Goal: Information Seeking & Learning: Check status

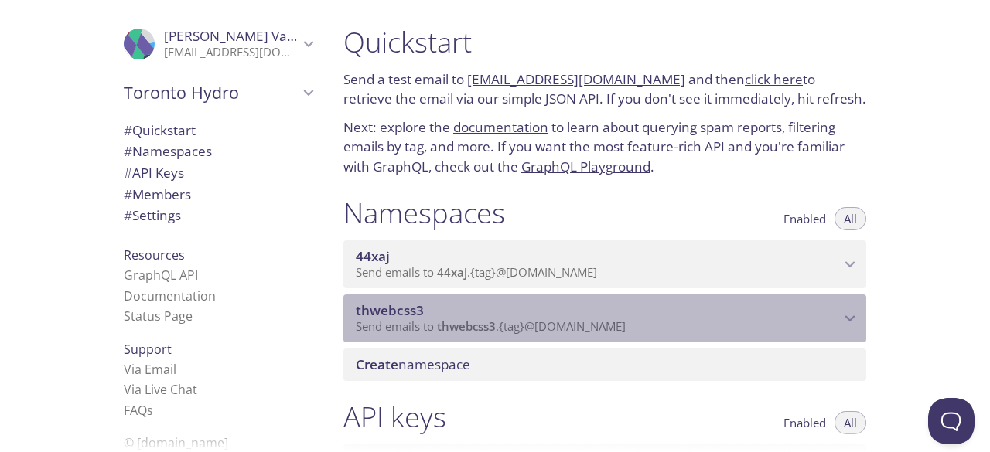
click at [698, 321] on p "Send emails to thwebcss3 . {tag} @[DOMAIN_NAME]" at bounding box center [598, 326] width 484 height 15
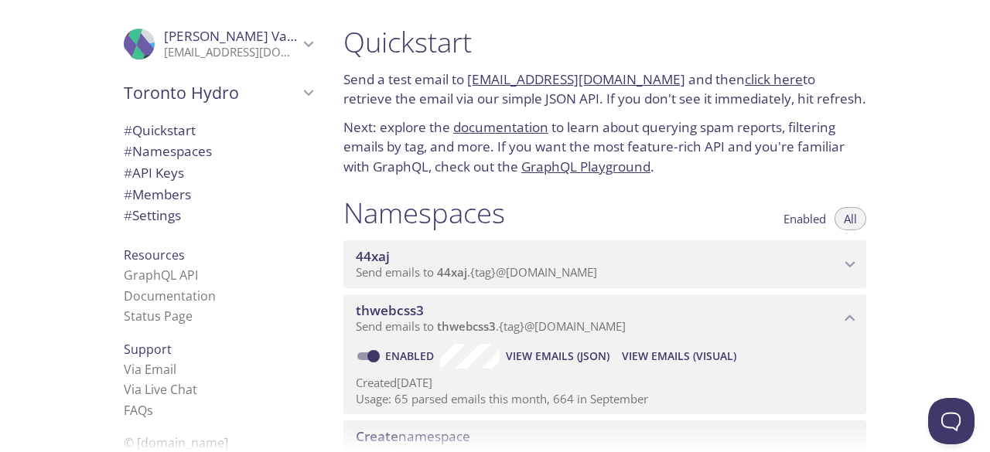
click at [683, 355] on span "View Emails (Visual)" at bounding box center [679, 356] width 114 height 19
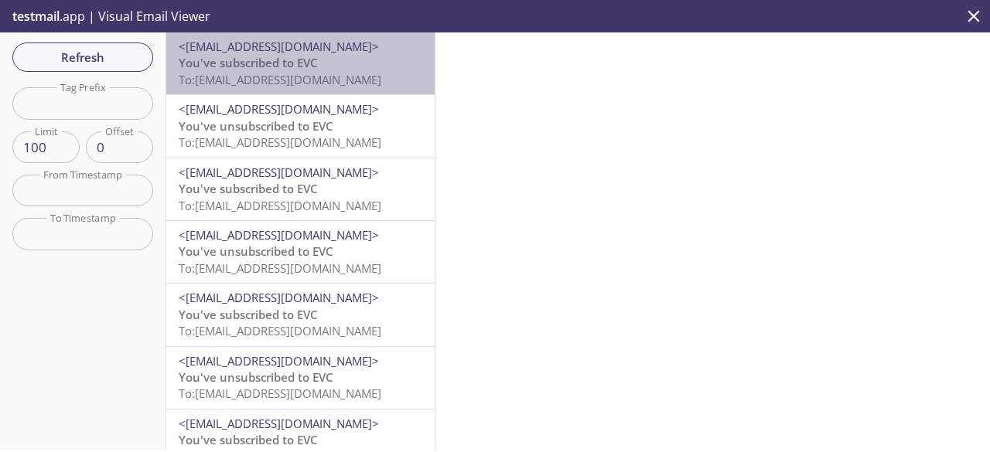
click at [321, 66] on p "You've subscribed to EVC To: [EMAIL_ADDRESS][DOMAIN_NAME]" at bounding box center [301, 71] width 244 height 33
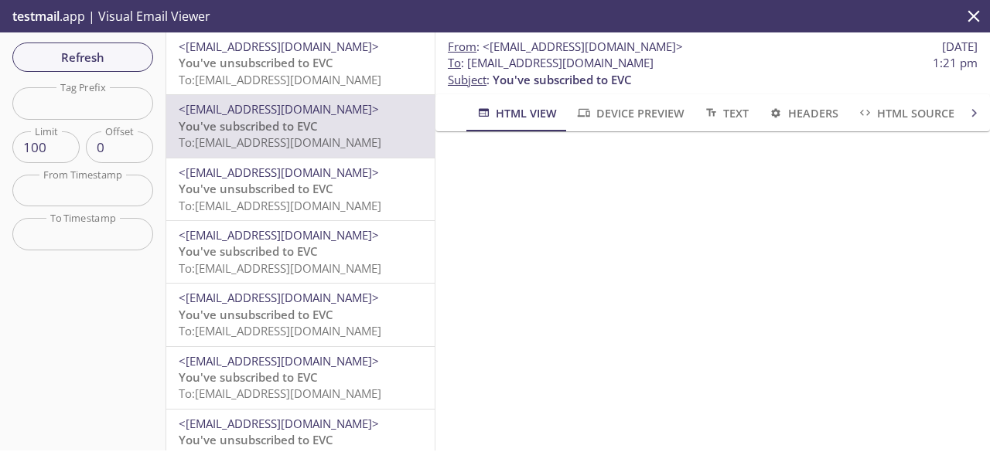
click at [105, 41] on div "Refresh Filters Tag Prefix Tag Prefix Limit 100 Limit Offset 0 Offset From Time…" at bounding box center [83, 241] width 166 height 418
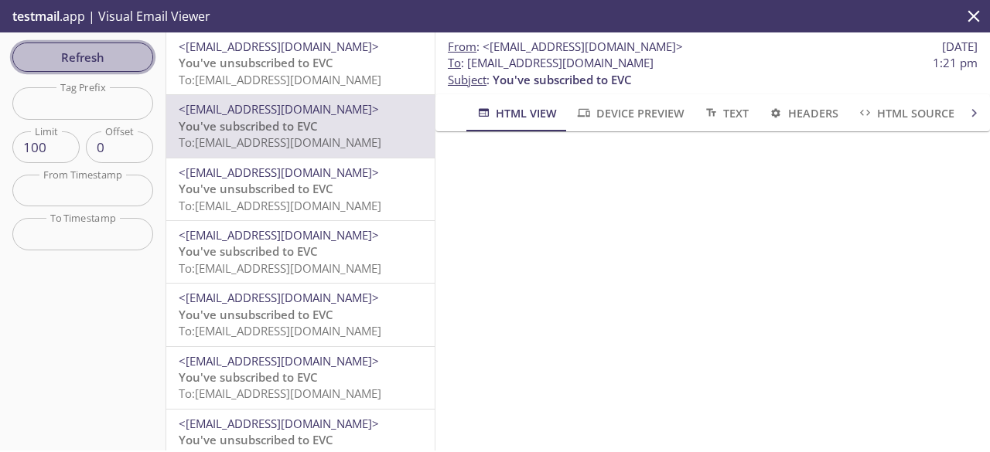
click at [94, 62] on span "Refresh" at bounding box center [83, 57] width 116 height 20
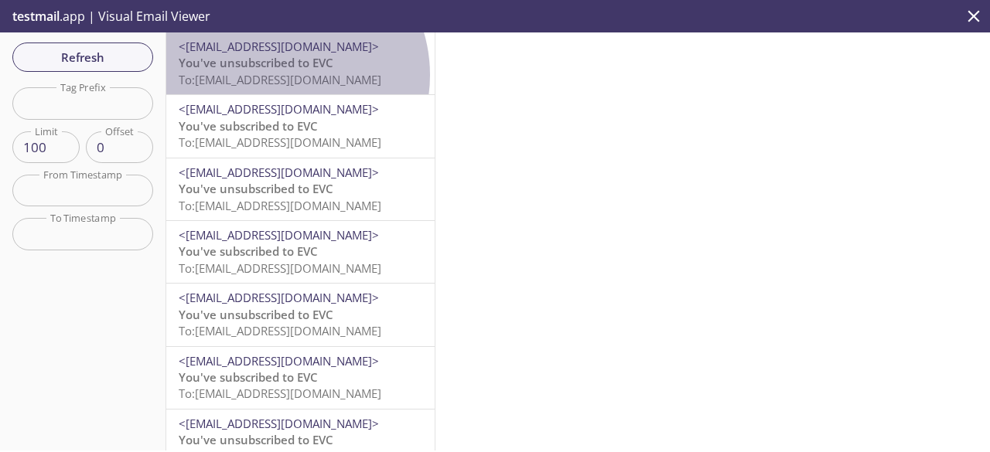
click at [278, 75] on span "To: [EMAIL_ADDRESS][DOMAIN_NAME]" at bounding box center [280, 79] width 203 height 15
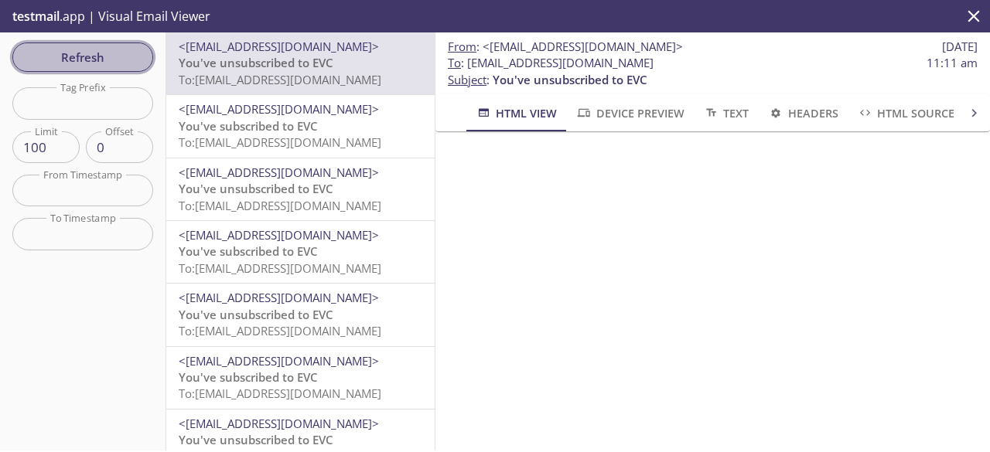
click at [130, 59] on span "Refresh" at bounding box center [83, 57] width 116 height 20
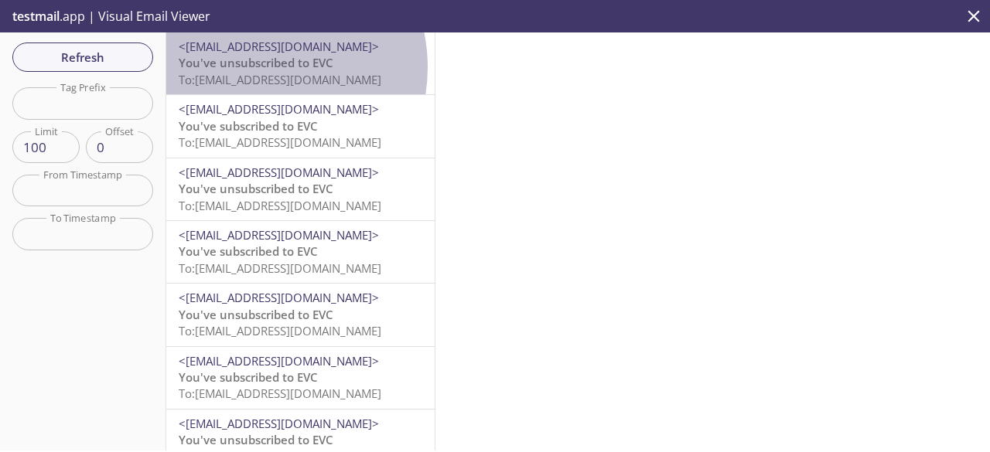
click at [257, 67] on span "You've unsubscribed to EVC" at bounding box center [256, 62] width 155 height 15
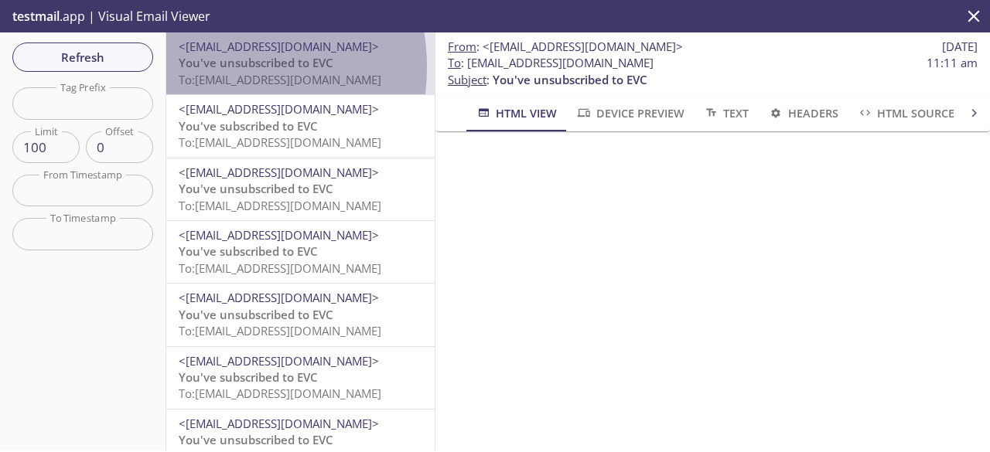
click at [204, 67] on span "You've unsubscribed to EVC" at bounding box center [256, 62] width 155 height 15
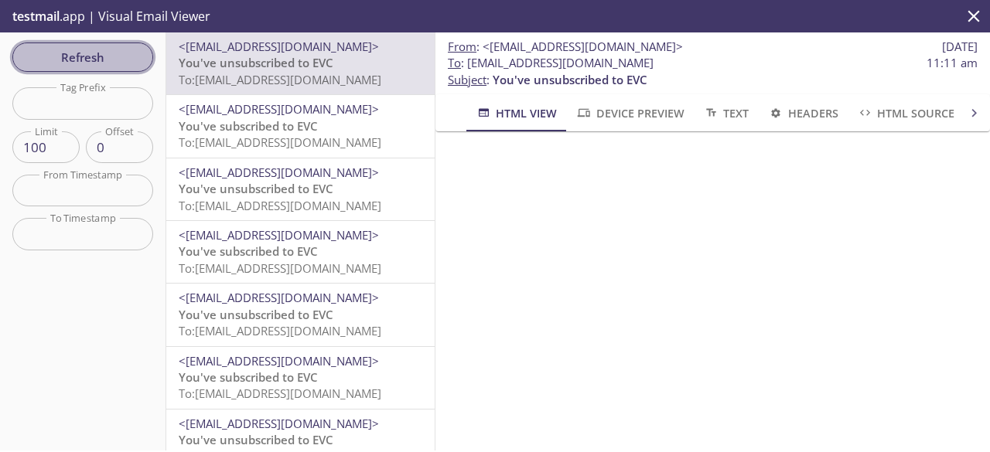
click at [111, 52] on span "Refresh" at bounding box center [83, 57] width 116 height 20
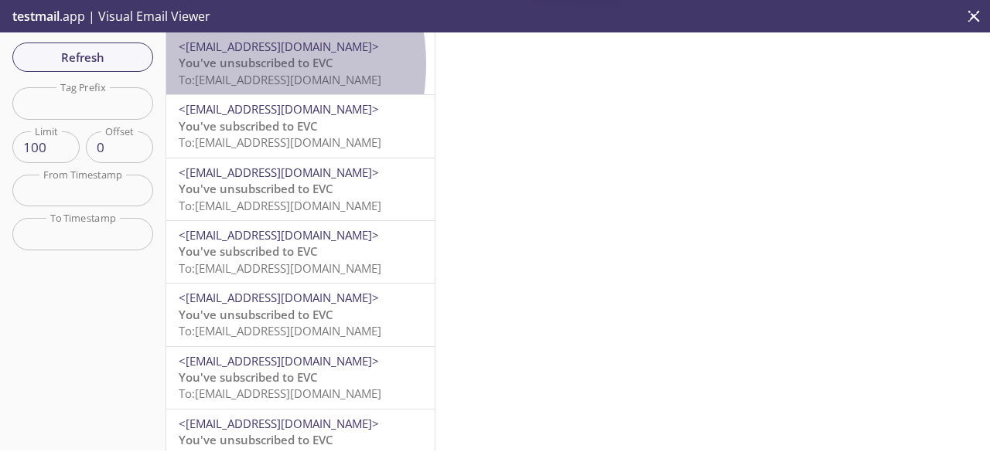
click at [213, 64] on span "You've unsubscribed to EVC" at bounding box center [256, 62] width 155 height 15
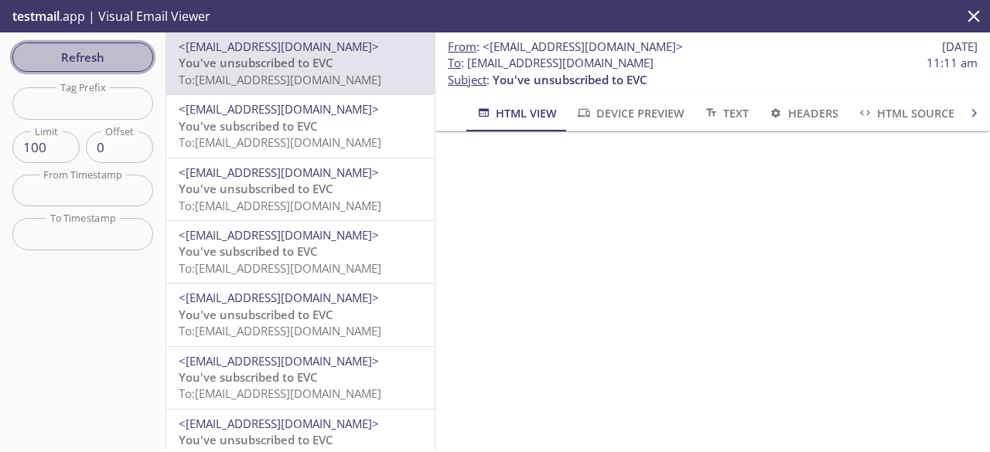
click at [107, 49] on span "Refresh" at bounding box center [83, 57] width 116 height 20
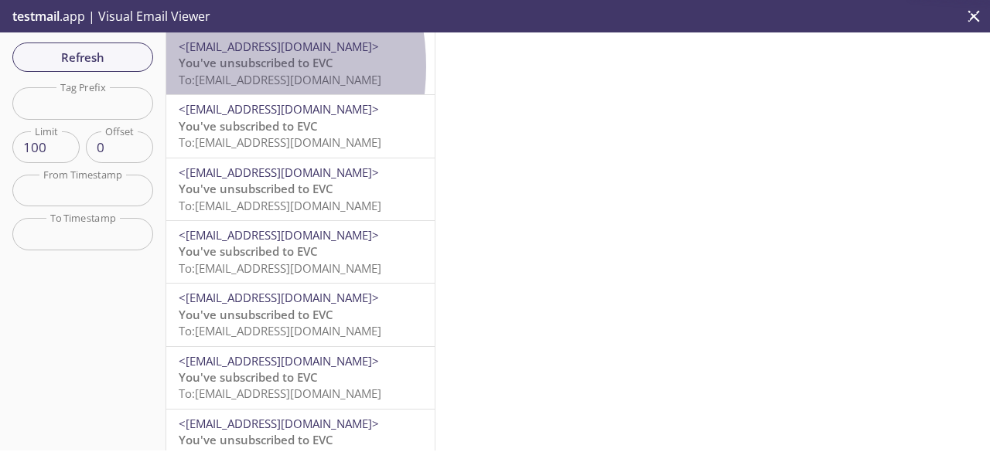
click at [189, 66] on span "You've unsubscribed to EVC" at bounding box center [256, 62] width 155 height 15
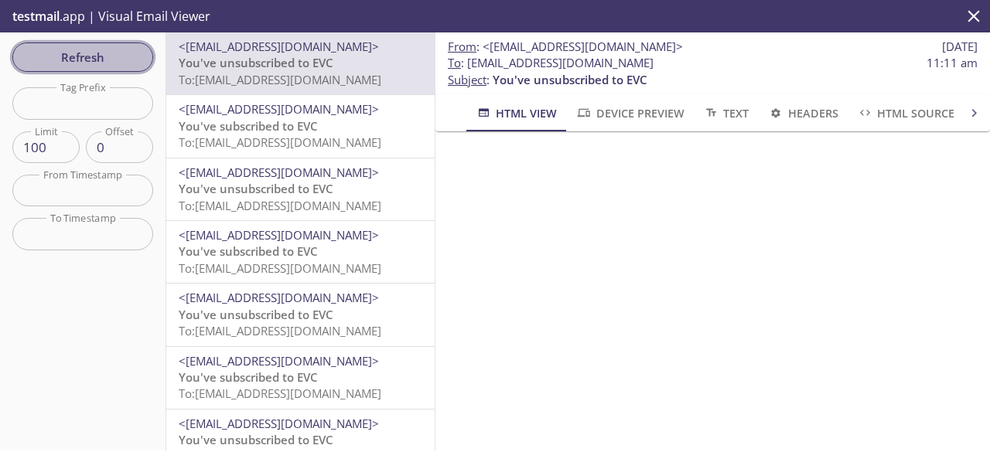
click at [112, 53] on span "Refresh" at bounding box center [83, 57] width 116 height 20
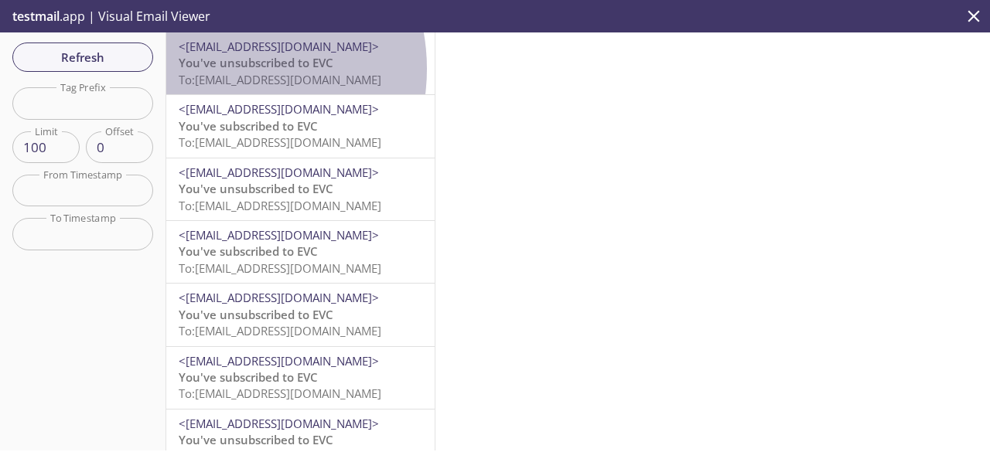
click at [220, 69] on span "You've unsubscribed to EVC" at bounding box center [256, 62] width 155 height 15
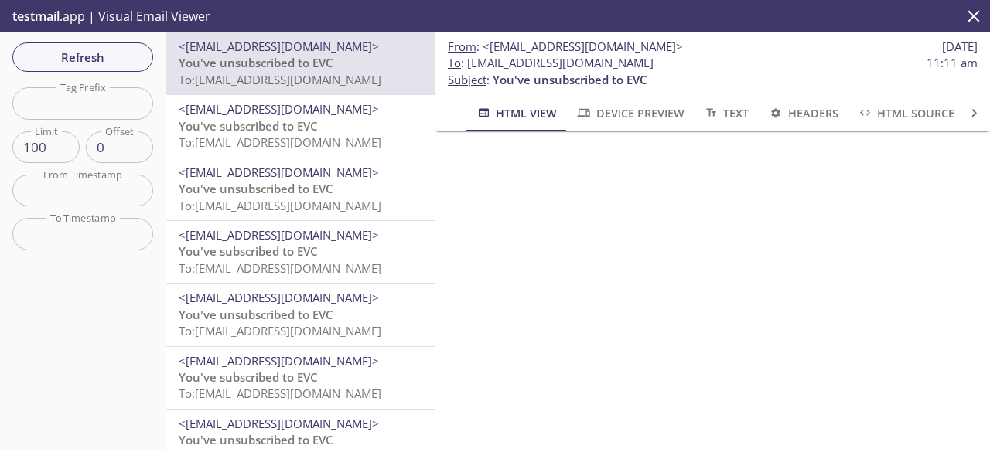
click at [220, 69] on span "You've unsubscribed to EVC" at bounding box center [256, 62] width 155 height 15
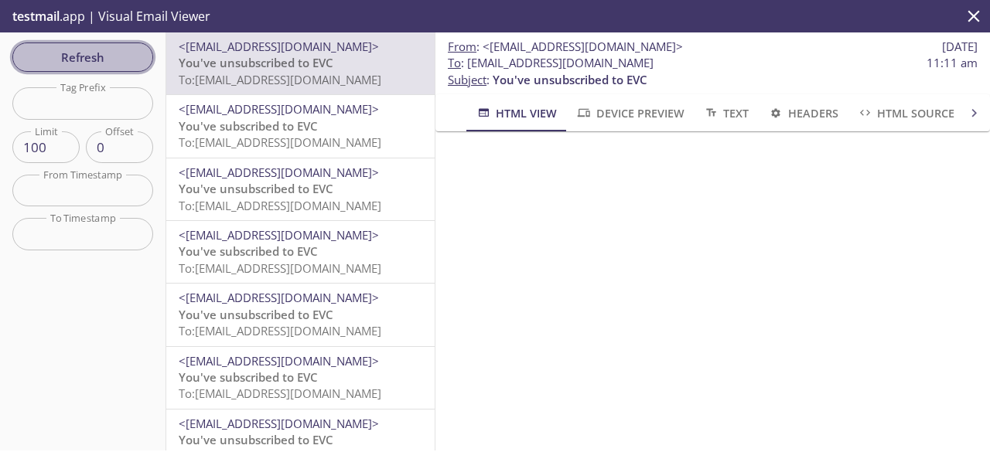
click at [124, 53] on span "Refresh" at bounding box center [83, 57] width 116 height 20
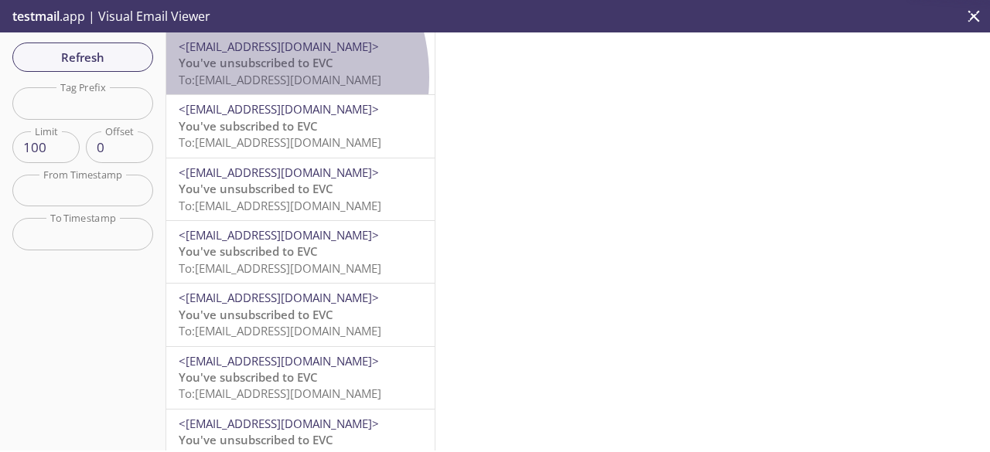
click at [236, 77] on span "To: [EMAIL_ADDRESS][DOMAIN_NAME]" at bounding box center [280, 79] width 203 height 15
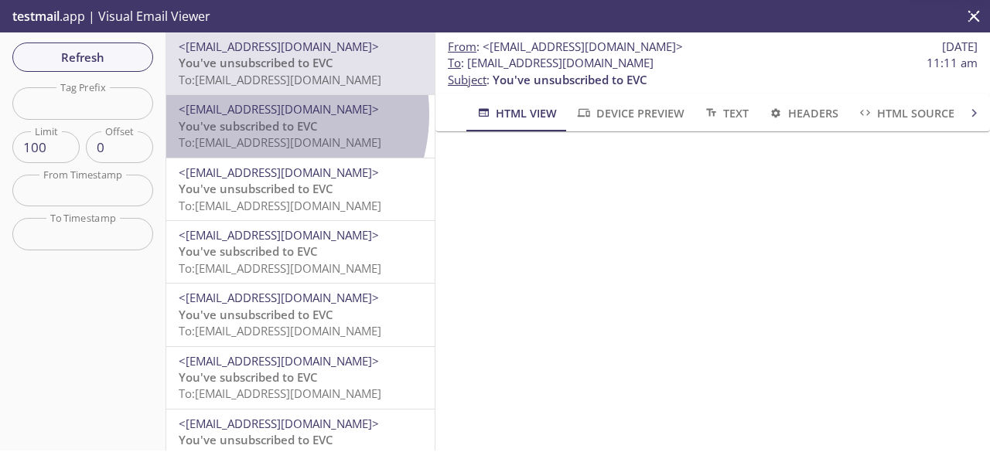
click at [253, 114] on span "<[EMAIL_ADDRESS][DOMAIN_NAME]>" at bounding box center [279, 108] width 200 height 15
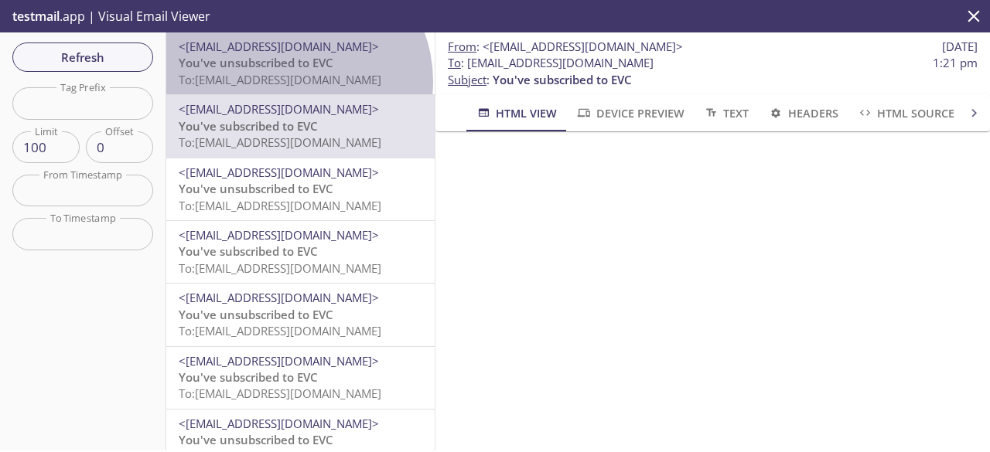
click at [292, 81] on span "To: [EMAIL_ADDRESS][DOMAIN_NAME]" at bounding box center [280, 79] width 203 height 15
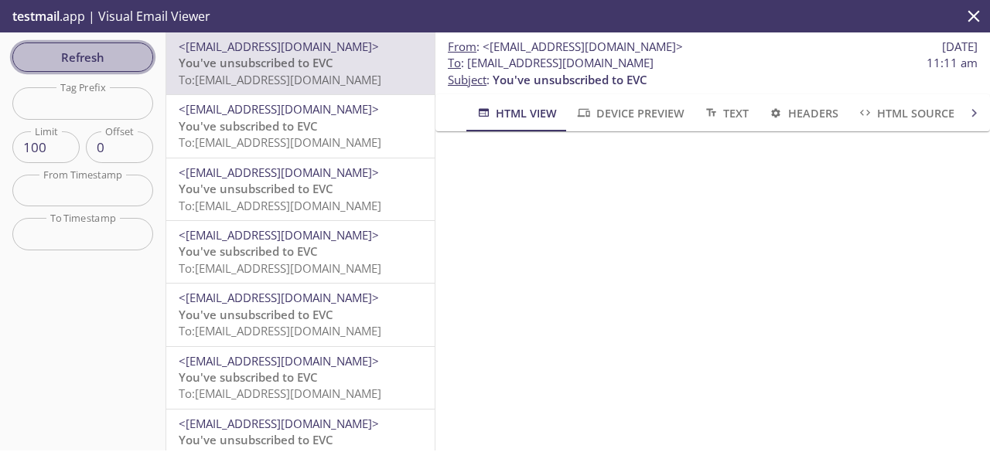
click at [131, 56] on span "Refresh" at bounding box center [83, 57] width 116 height 20
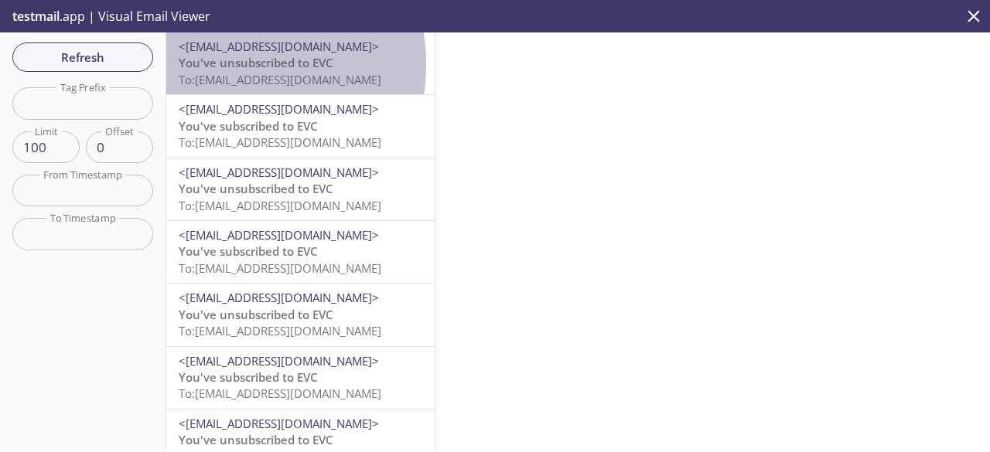
click at [216, 64] on span "You've unsubscribed to EVC" at bounding box center [256, 62] width 155 height 15
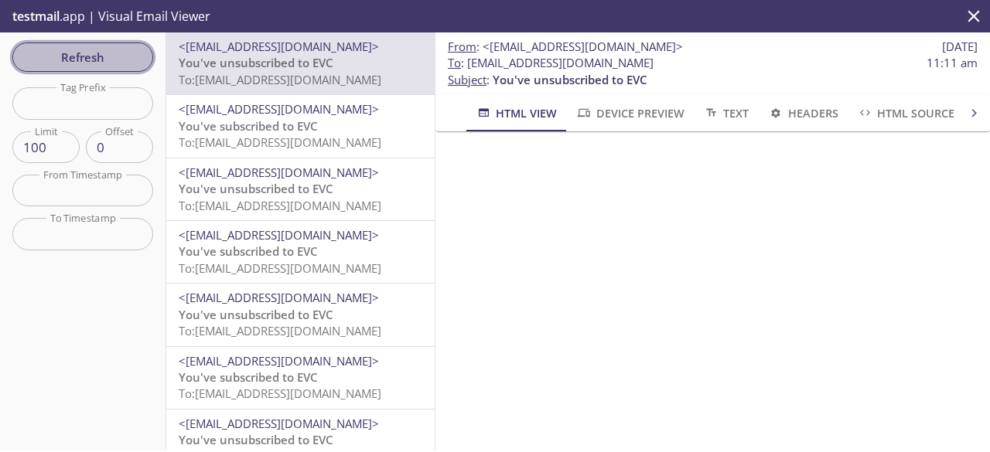
click at [79, 56] on span "Refresh" at bounding box center [83, 57] width 116 height 20
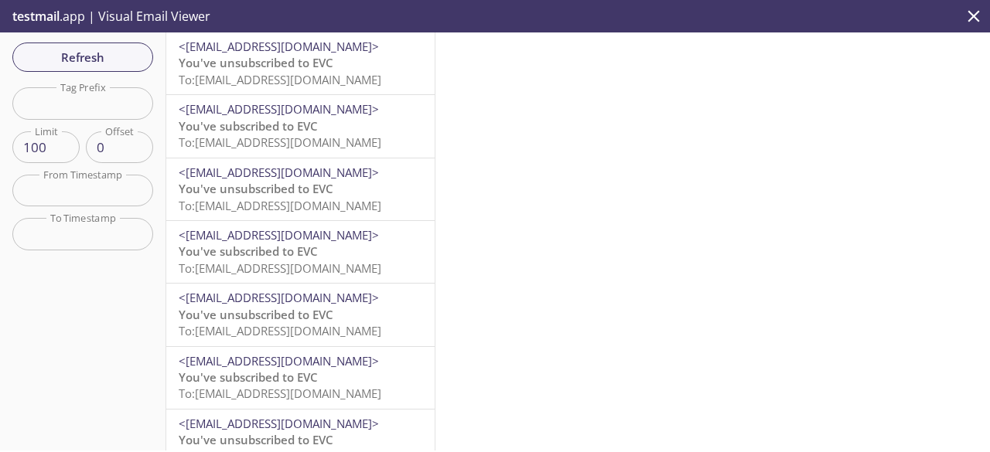
click at [213, 58] on span "You've unsubscribed to EVC" at bounding box center [256, 62] width 155 height 15
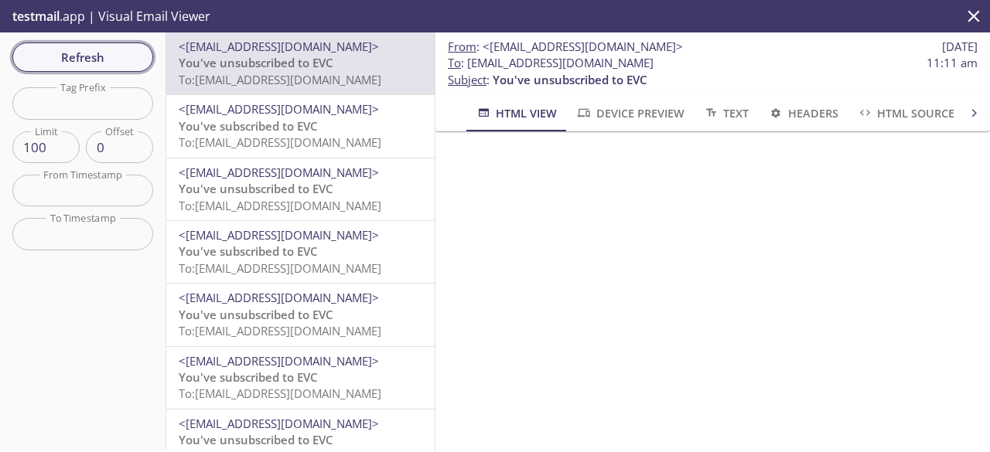
click at [87, 52] on span "Refresh" at bounding box center [83, 57] width 116 height 20
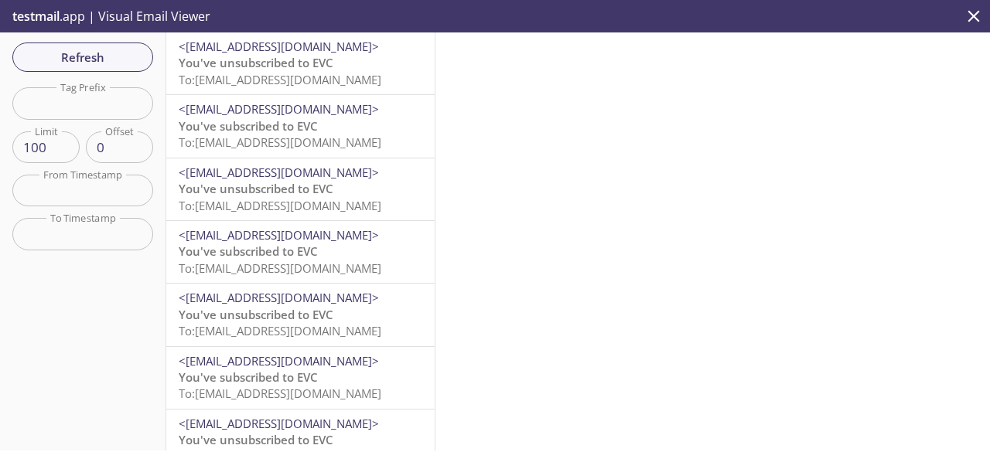
click at [96, 36] on div "Refresh Filters Tag Prefix Tag Prefix Limit 100 Limit Offset 0 Offset From Time…" at bounding box center [83, 241] width 166 height 418
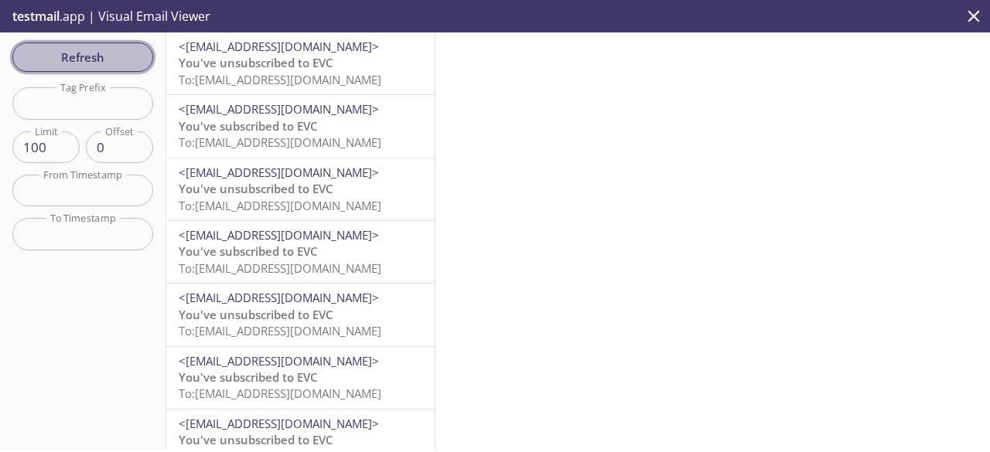
click at [99, 60] on span "Refresh" at bounding box center [83, 57] width 116 height 20
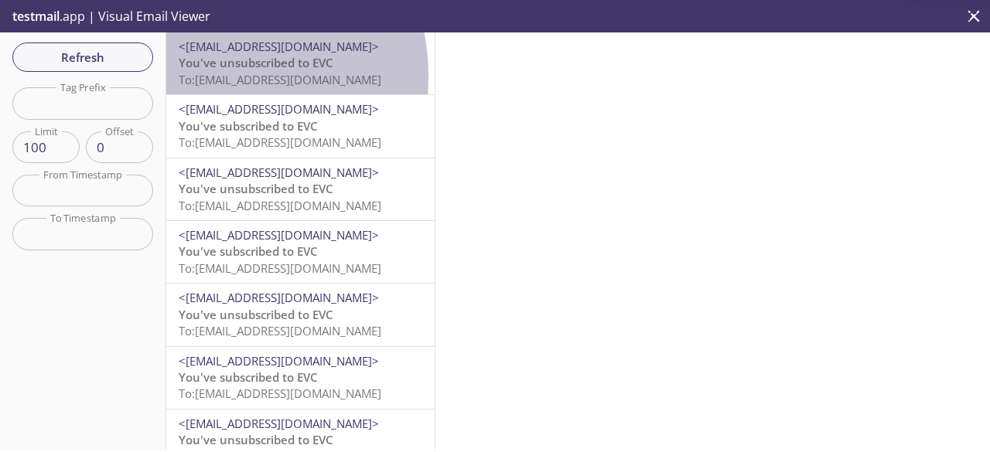
click at [203, 77] on span "To: [EMAIL_ADDRESS][DOMAIN_NAME]" at bounding box center [280, 79] width 203 height 15
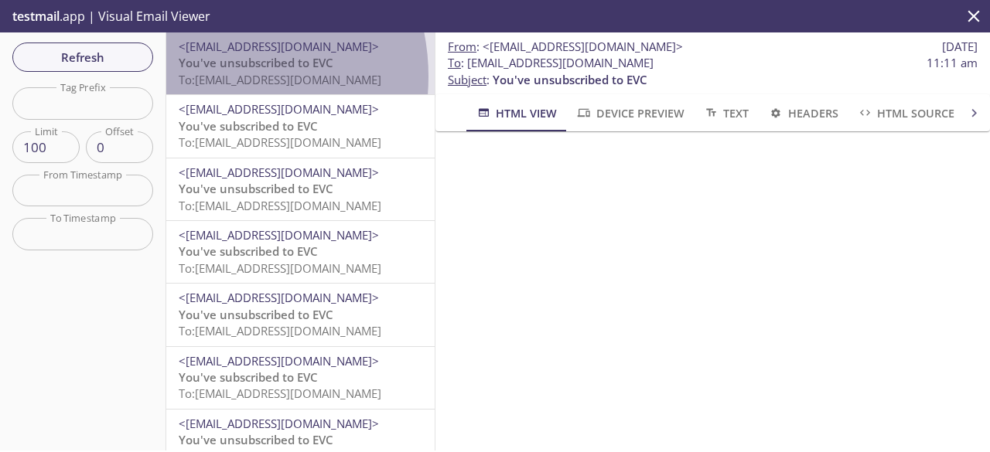
click at [203, 77] on span "To: [EMAIL_ADDRESS][DOMAIN_NAME]" at bounding box center [280, 79] width 203 height 15
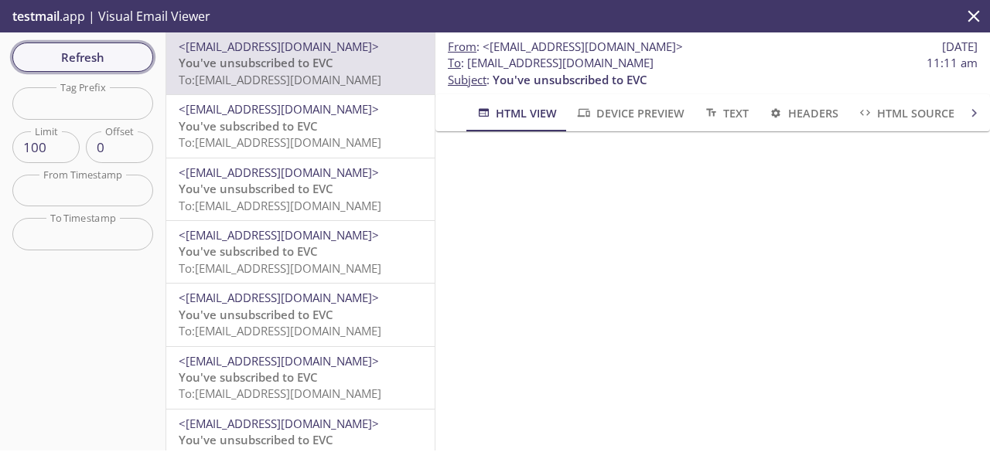
click at [125, 63] on span "Refresh" at bounding box center [83, 57] width 116 height 20
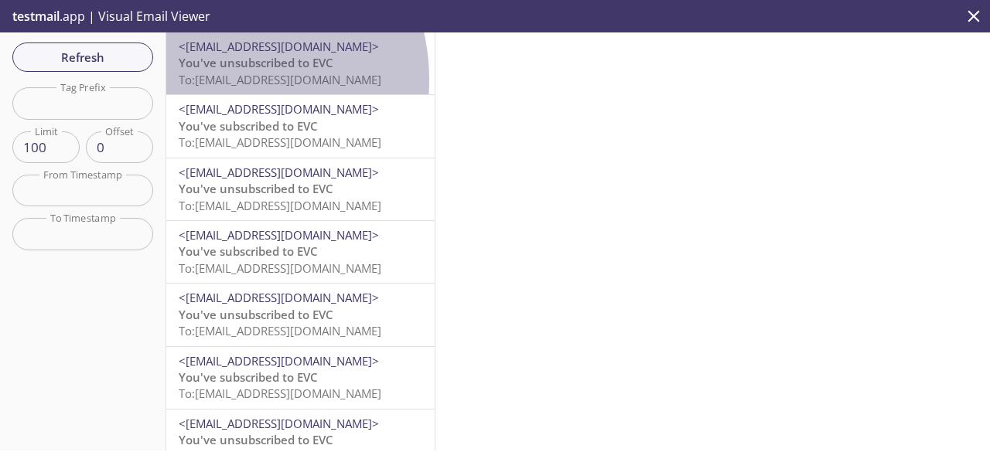
click at [215, 80] on span "To: [EMAIL_ADDRESS][DOMAIN_NAME]" at bounding box center [280, 79] width 203 height 15
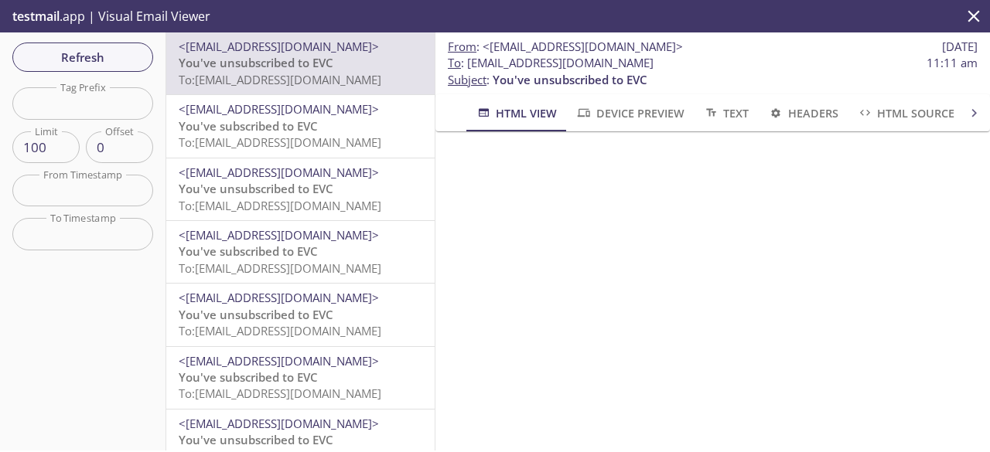
click at [243, 133] on span "You've subscribed to EVC" at bounding box center [248, 125] width 139 height 15
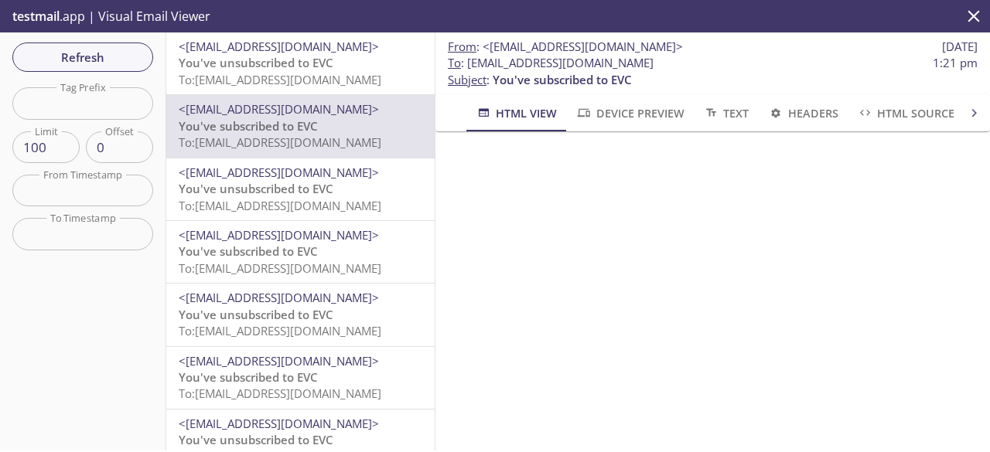
click at [227, 55] on span "You've unsubscribed to EVC" at bounding box center [256, 62] width 155 height 15
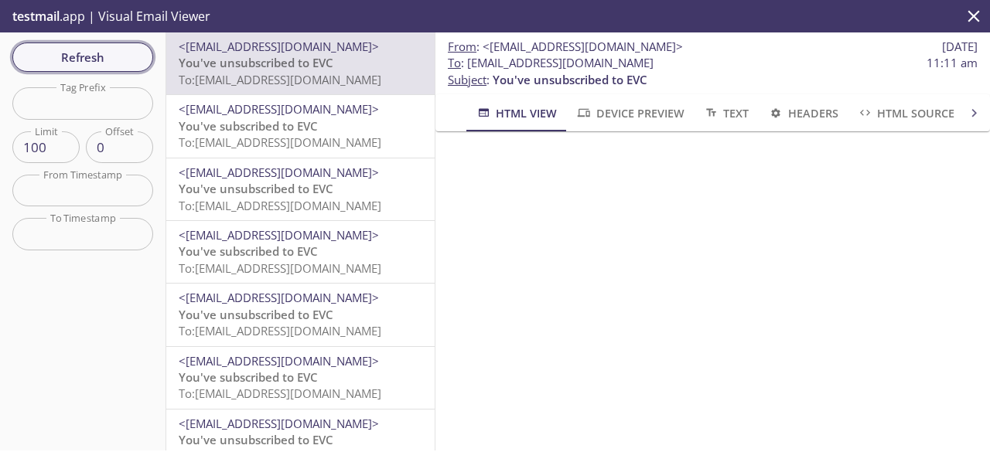
click at [110, 51] on span "Refresh" at bounding box center [83, 57] width 116 height 20
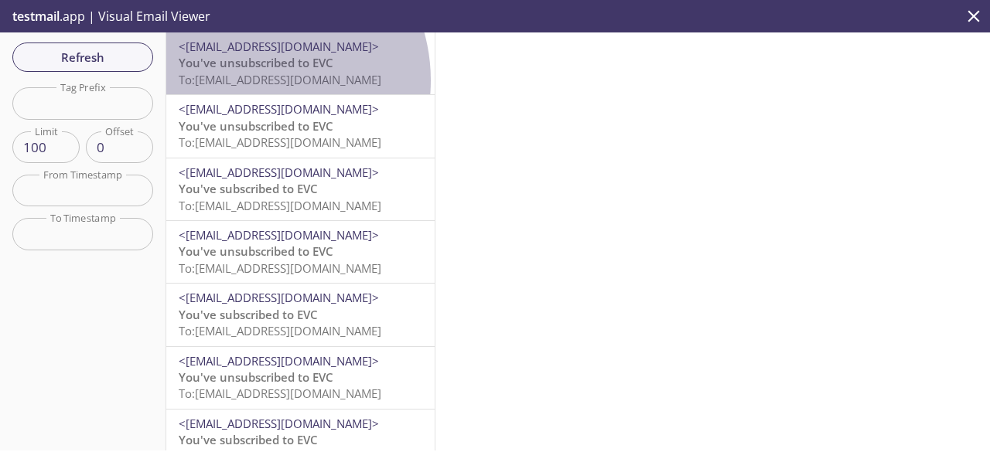
click at [252, 80] on span "To: [EMAIL_ADDRESS][DOMAIN_NAME]" at bounding box center [280, 79] width 203 height 15
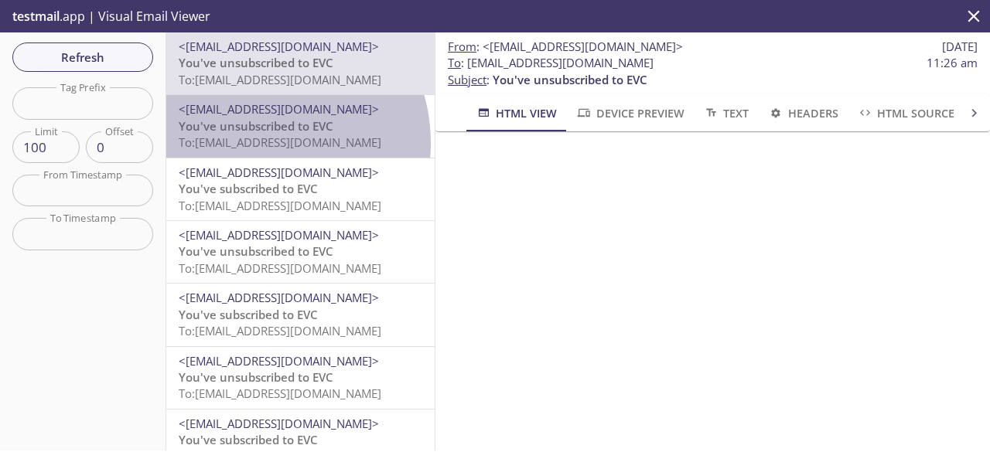
click at [254, 143] on span "To: [EMAIL_ADDRESS][DOMAIN_NAME]" at bounding box center [280, 142] width 203 height 15
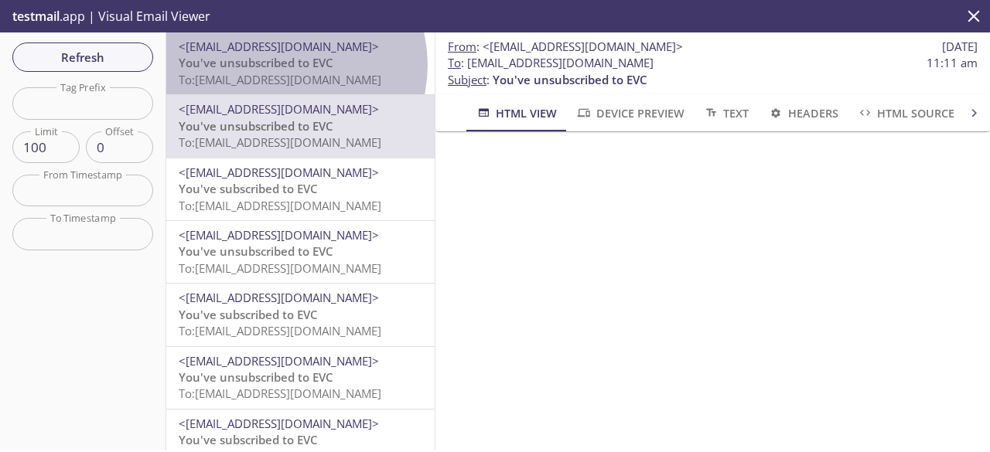
click at [289, 65] on span "You've unsubscribed to EVC" at bounding box center [256, 62] width 155 height 15
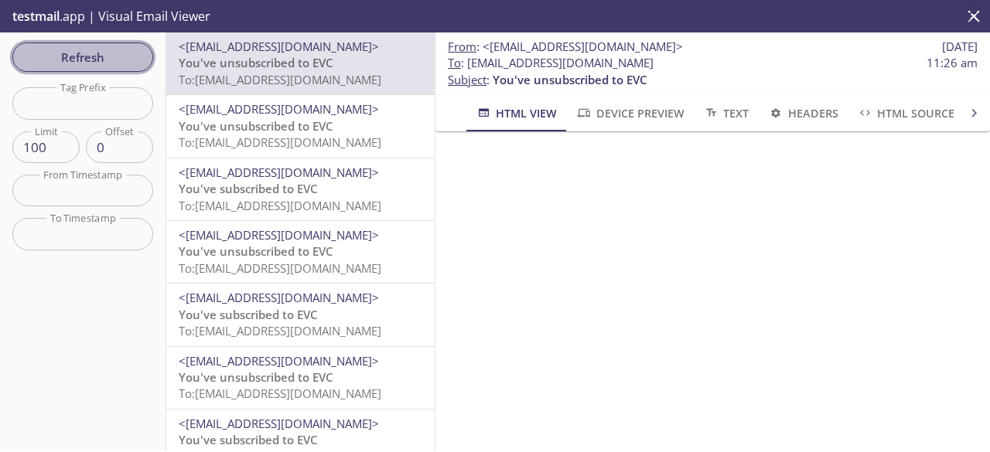
click at [107, 64] on span "Refresh" at bounding box center [83, 57] width 116 height 20
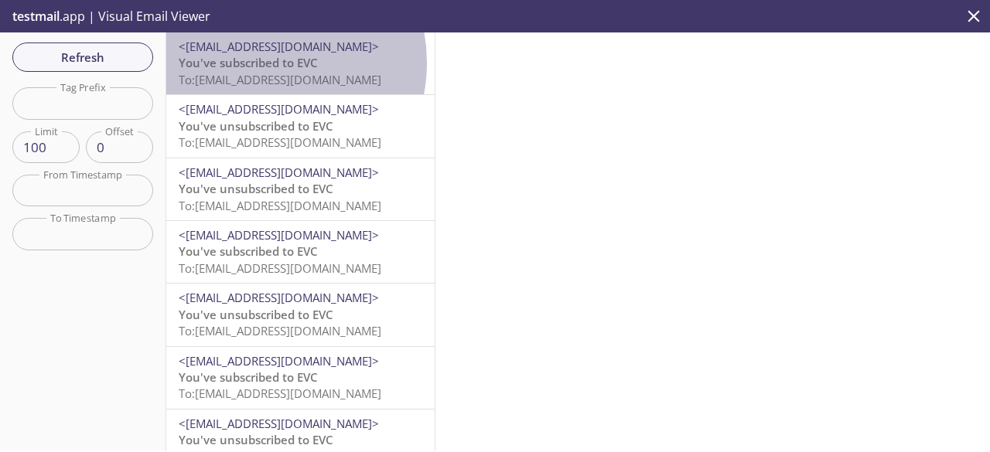
click at [259, 63] on span "You've subscribed to EVC" at bounding box center [248, 62] width 139 height 15
